Goal: Task Accomplishment & Management: Manage account settings

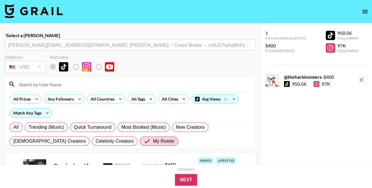
type input "400"
click at [362, 12] on icon "open drawer" at bounding box center [365, 11] width 7 height 7
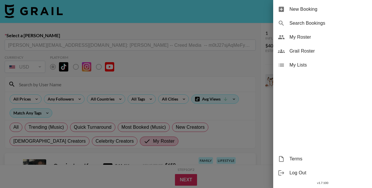
click at [323, 38] on span "My Roster" at bounding box center [329, 37] width 78 height 7
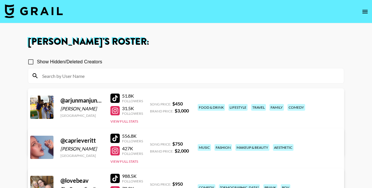
scroll to position [109, 0]
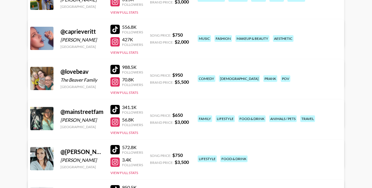
click at [117, 109] on div at bounding box center [115, 109] width 9 height 9
click at [115, 123] on div at bounding box center [115, 122] width 9 height 9
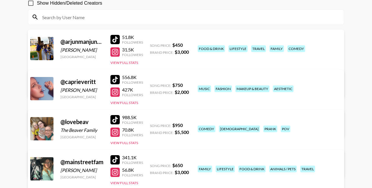
click at [115, 39] on div at bounding box center [115, 39] width 9 height 9
click at [115, 53] on div at bounding box center [115, 51] width 9 height 9
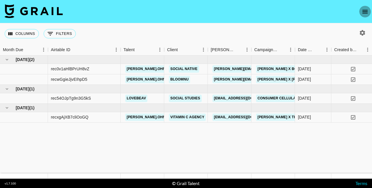
click at [365, 13] on icon "open drawer" at bounding box center [365, 11] width 7 height 7
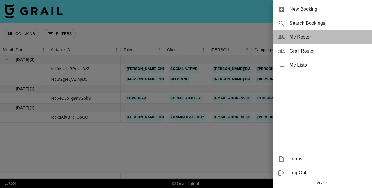
click at [329, 35] on span "My Roster" at bounding box center [329, 37] width 78 height 7
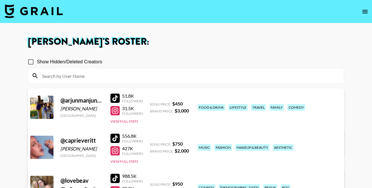
scroll to position [126, 0]
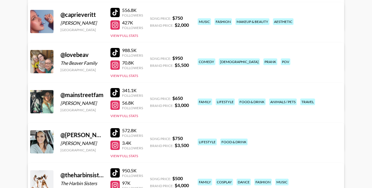
click at [118, 131] on div at bounding box center [115, 132] width 9 height 9
click at [112, 150] on div at bounding box center [115, 145] width 9 height 9
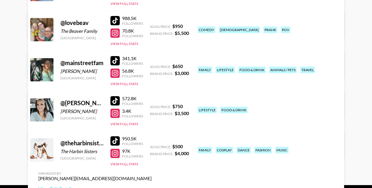
scroll to position [108, 0]
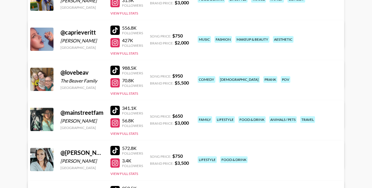
click at [152, 156] on link "View/Edit Details" at bounding box center [94, 159] width 113 height 6
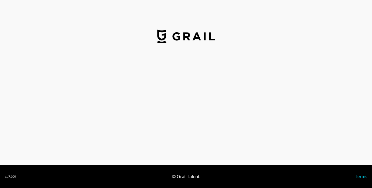
select select "USD"
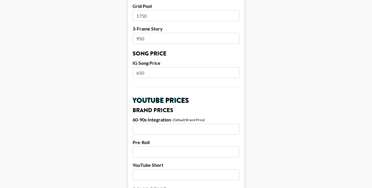
scroll to position [387, 0]
